Goal: Transaction & Acquisition: Book appointment/travel/reservation

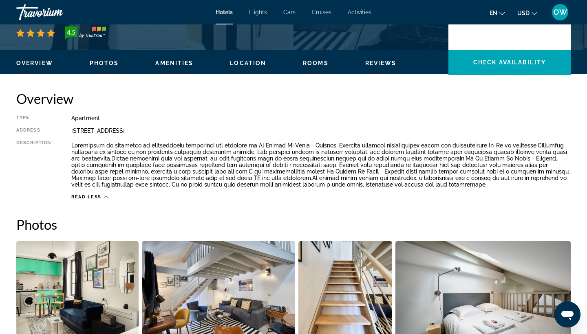
scroll to position [225, 0]
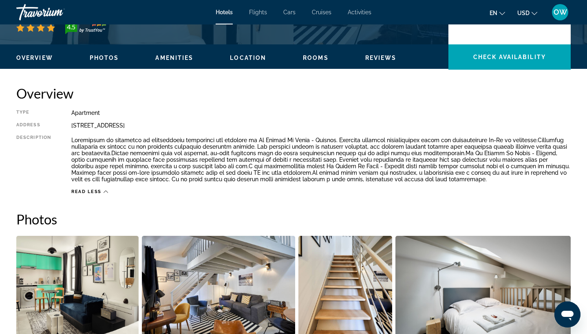
click at [252, 57] on span "Location" at bounding box center [248, 58] width 36 height 7
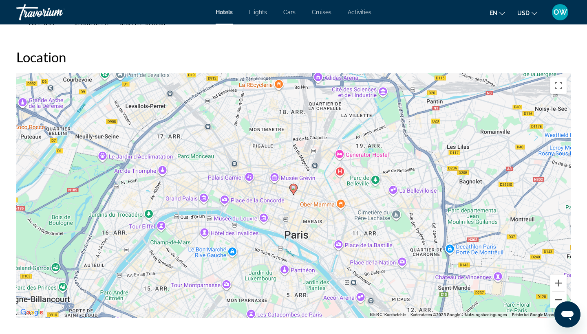
click at [557, 298] on button "Verkleinern" at bounding box center [558, 300] width 16 height 16
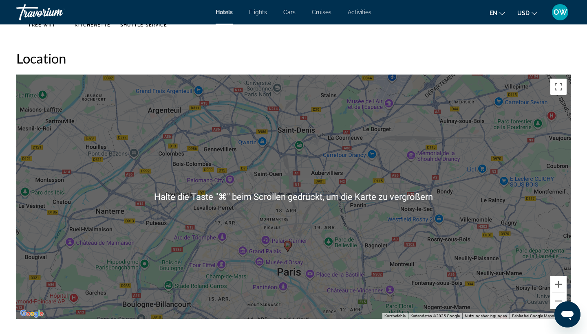
scroll to position [735, 0]
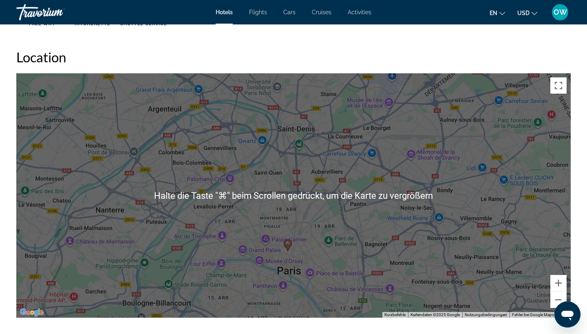
drag, startPoint x: 287, startPoint y: 242, endPoint x: 281, endPoint y: 296, distance: 54.5
click at [281, 296] on div "Um den Modus zum Ziehen mit der Tastatur zu aktivieren, drückst du Alt + Eingab…" at bounding box center [293, 195] width 554 height 245
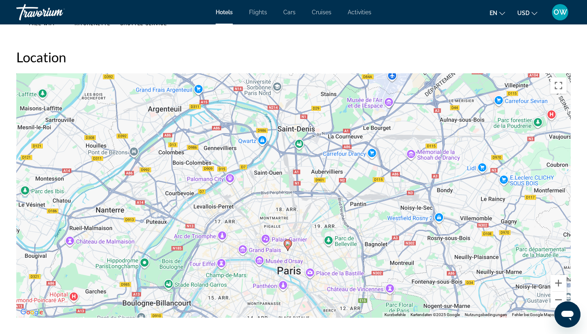
scroll to position [735, 0]
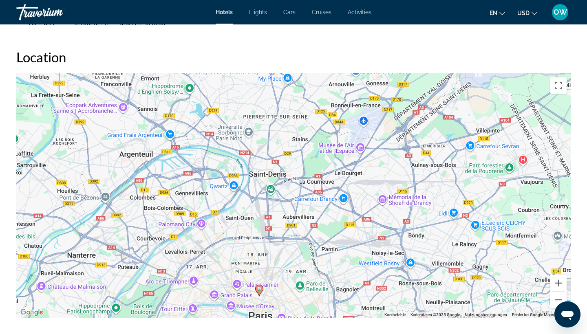
drag, startPoint x: 338, startPoint y: 235, endPoint x: 308, endPoint y: 282, distance: 55.9
click at [308, 282] on div "Um den Modus zum Ziehen mit der Tastatur zu aktivieren, drückst du Alt + Eingab…" at bounding box center [293, 195] width 554 height 245
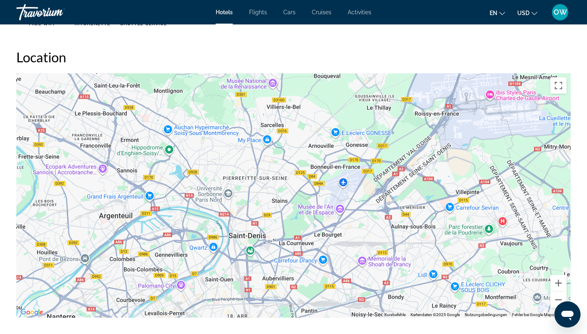
drag, startPoint x: 343, startPoint y: 144, endPoint x: 322, endPoint y: 207, distance: 65.7
click at [322, 207] on div "Um den Modus zum Ziehen mit der Tastatur zu aktivieren, drückst du Alt + Eingab…" at bounding box center [293, 195] width 554 height 245
click at [490, 97] on div "Um den Modus zum Ziehen mit der Tastatur zu aktivieren, drückst du Alt + Eingab…" at bounding box center [293, 195] width 554 height 245
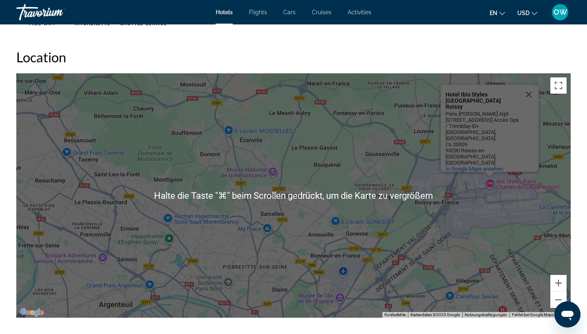
scroll to position [726, 0]
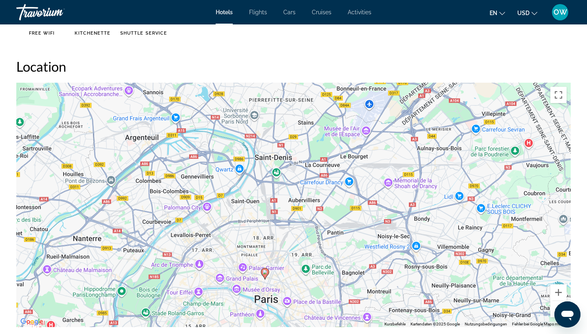
drag, startPoint x: 233, startPoint y: 256, endPoint x: 254, endPoint y: 76, distance: 181.0
click at [254, 76] on div "Location ← Nach links → Nach rechts ↑ Nach oben ↓ Nach unten + Heranzoomen - He…" at bounding box center [293, 192] width 554 height 269
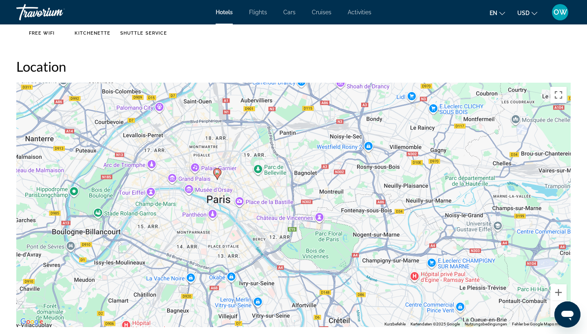
drag, startPoint x: 314, startPoint y: 242, endPoint x: 281, endPoint y: 146, distance: 101.6
click at [281, 146] on div "Um den Modus zum Ziehen mit der Tastatur zu aktivieren, drückst du Alt + Eingab…" at bounding box center [293, 205] width 554 height 245
click at [218, 174] on image "Main content" at bounding box center [217, 172] width 5 height 5
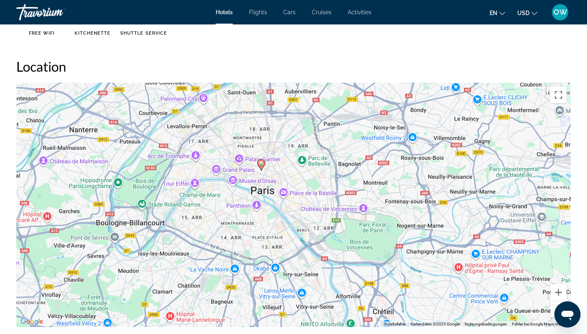
drag, startPoint x: 218, startPoint y: 174, endPoint x: 263, endPoint y: 165, distance: 45.4
click at [263, 165] on image "Main content" at bounding box center [261, 163] width 5 height 5
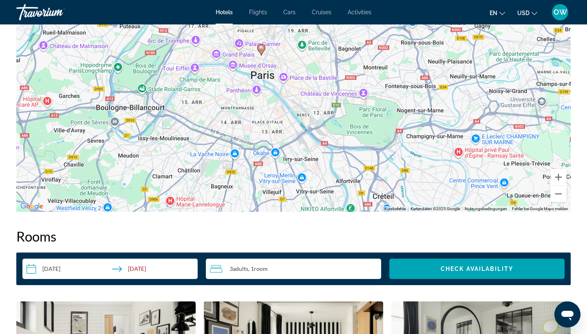
scroll to position [840, 0]
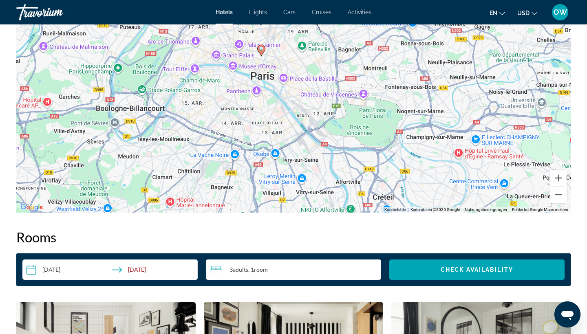
click at [281, 266] on div "3 Adult Adults , 1 Room rooms" at bounding box center [295, 270] width 171 height 10
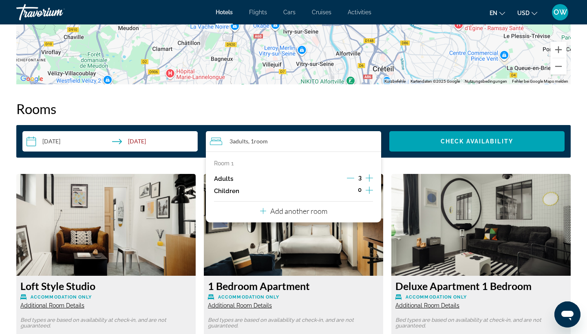
scroll to position [969, 0]
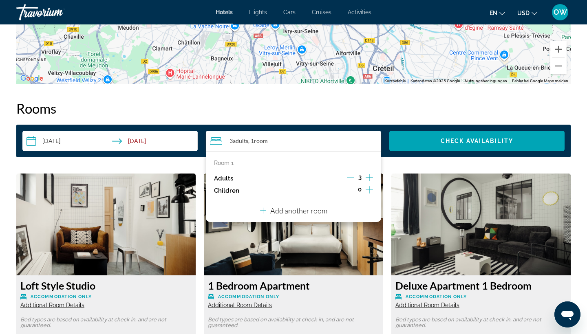
click at [309, 214] on p "Add another room" at bounding box center [298, 210] width 57 height 9
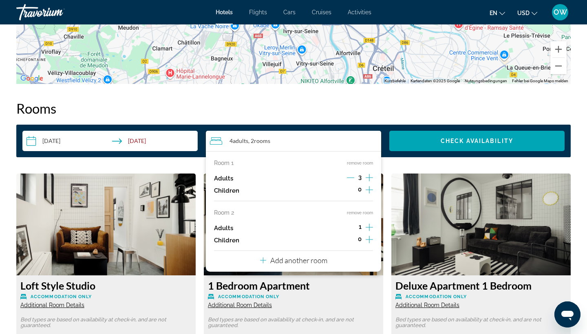
click at [371, 229] on icon "Increment adults" at bounding box center [369, 228] width 7 height 10
click at [442, 139] on span "Check Availability" at bounding box center [477, 141] width 73 height 7
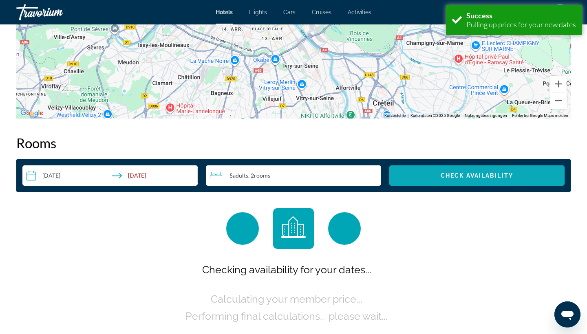
scroll to position [1020, 0]
